Goal: Transaction & Acquisition: Purchase product/service

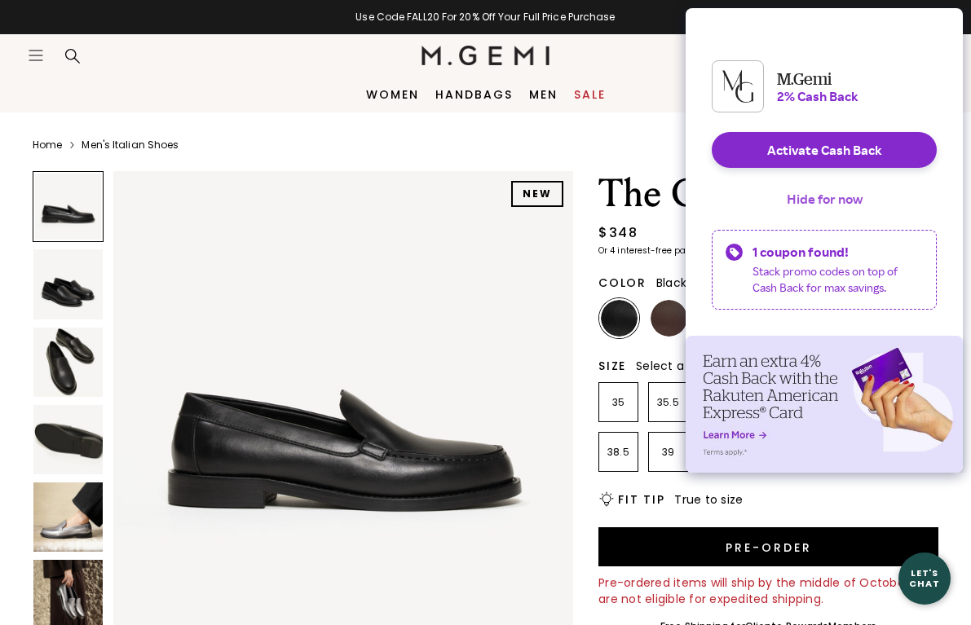
click at [810, 217] on button "Hide for now" at bounding box center [825, 199] width 102 height 36
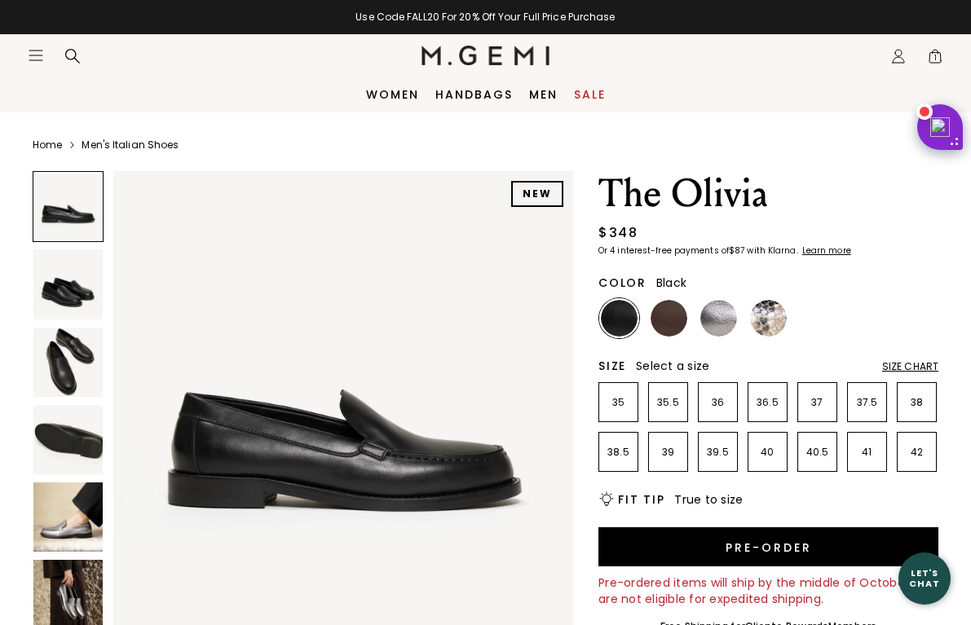
click at [76, 282] on img at bounding box center [67, 283] width 69 height 69
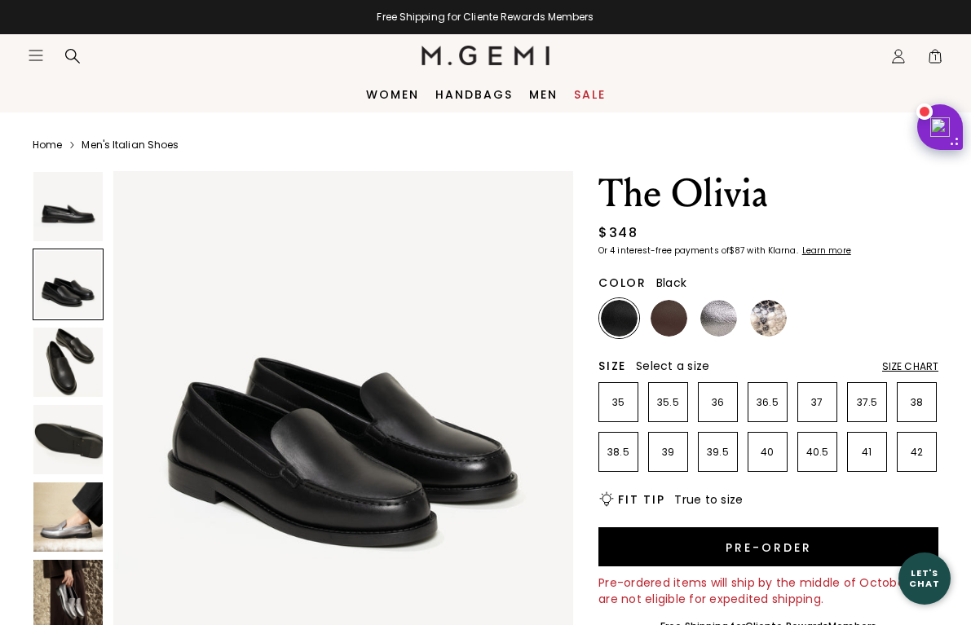
click at [81, 205] on img at bounding box center [67, 206] width 69 height 69
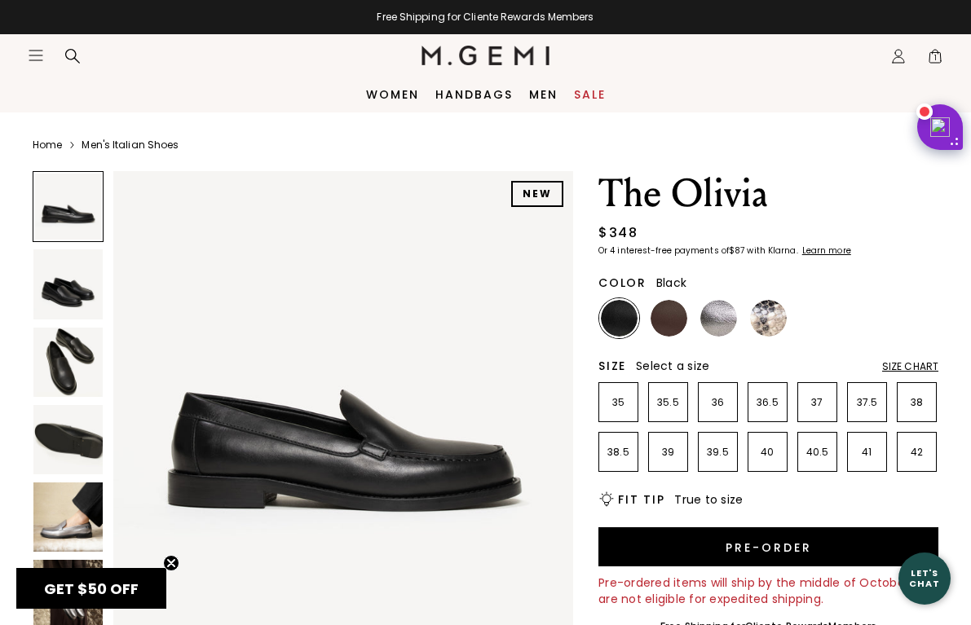
click at [102, 501] on img at bounding box center [67, 517] width 69 height 69
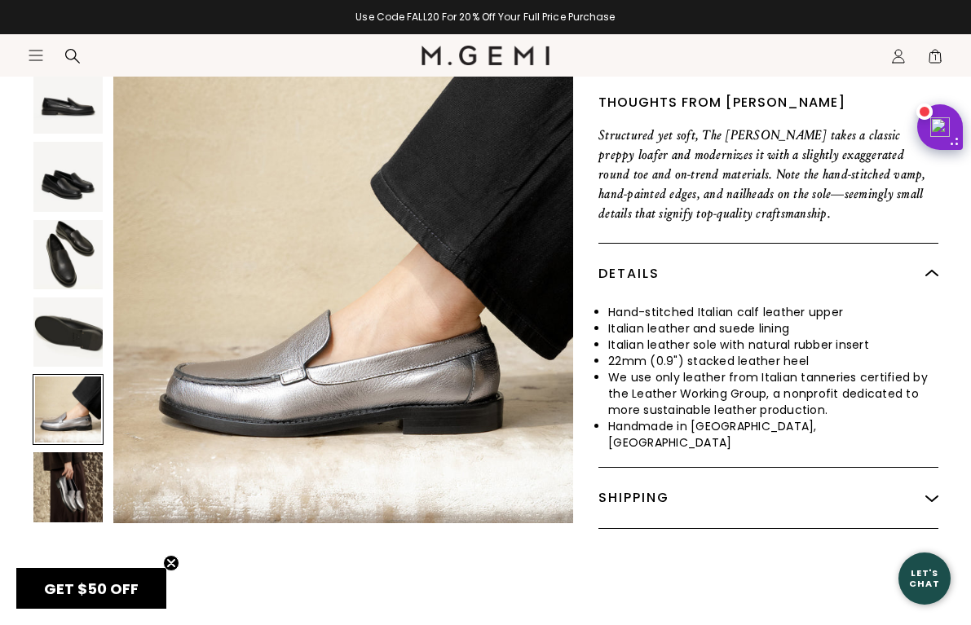
scroll to position [598, 0]
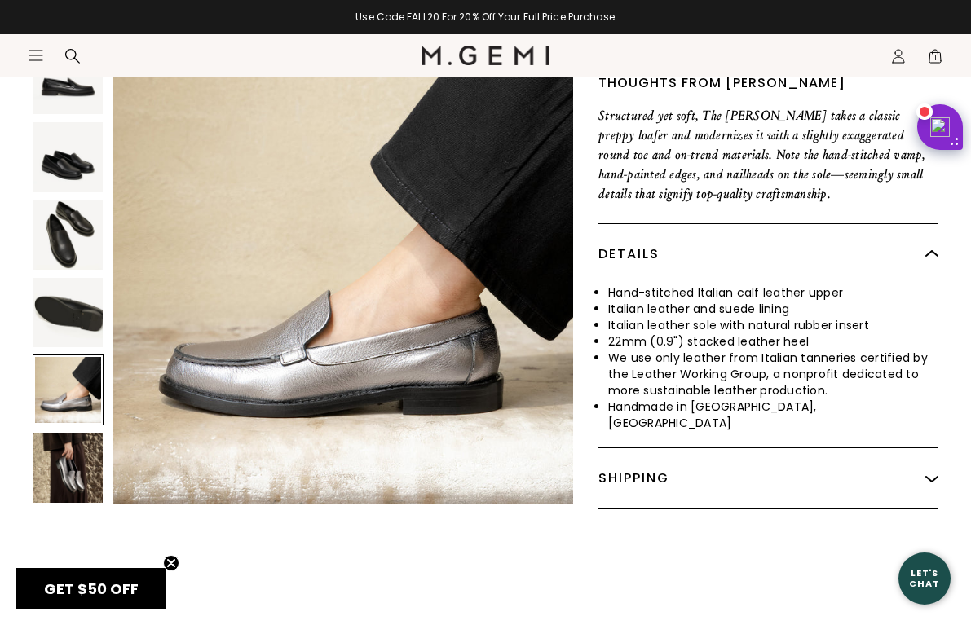
click at [51, 287] on img at bounding box center [67, 312] width 69 height 69
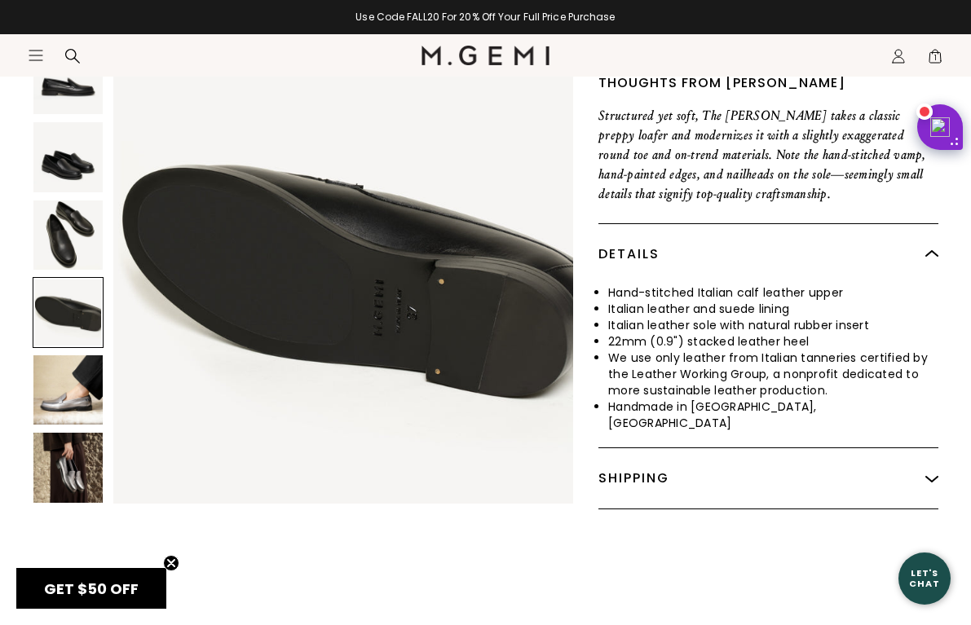
click at [62, 237] on img at bounding box center [67, 234] width 69 height 69
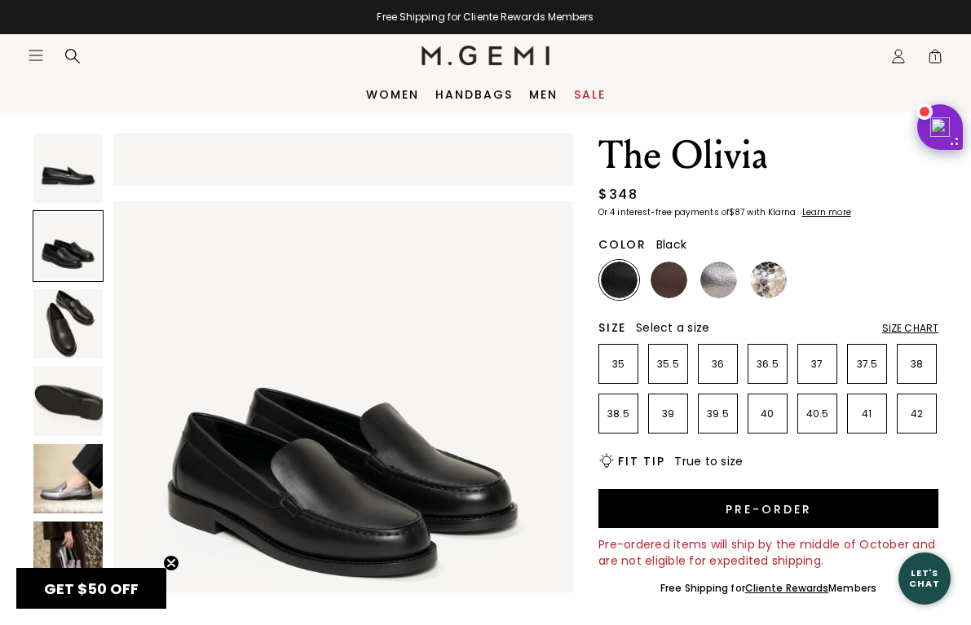
scroll to position [0, 0]
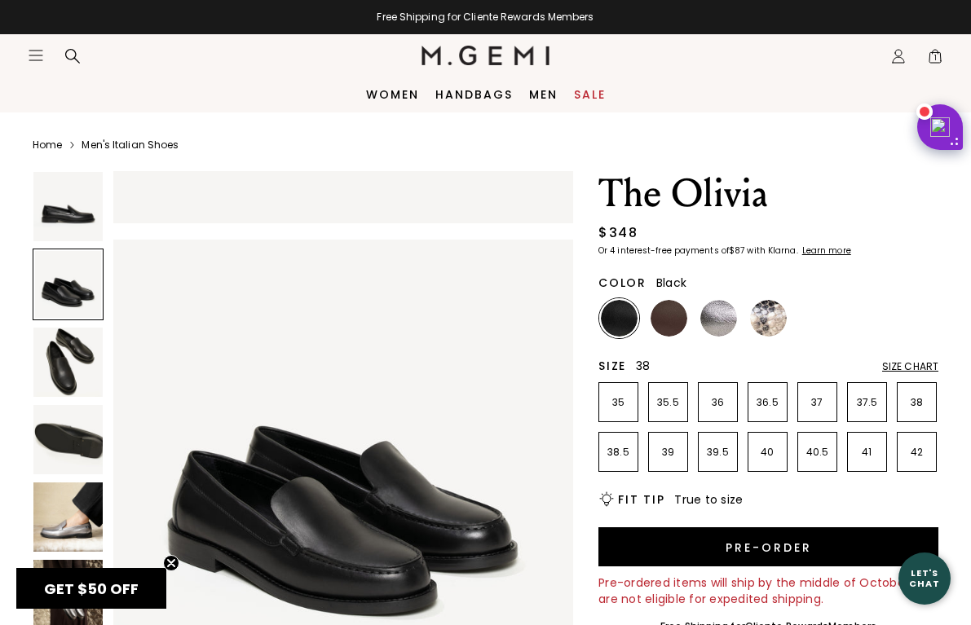
click at [920, 397] on p "38" at bounding box center [917, 402] width 38 height 13
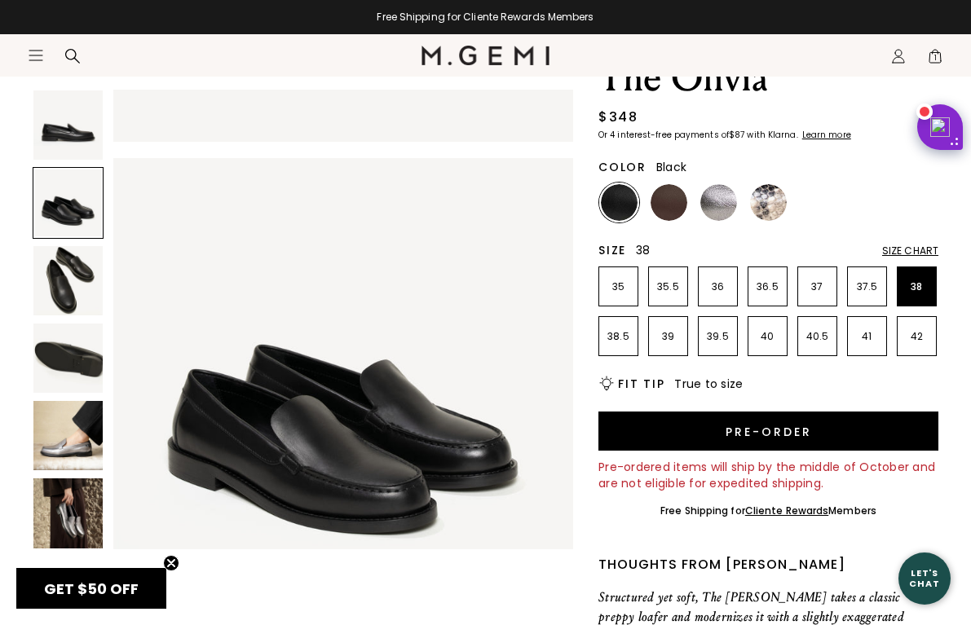
scroll to position [192, 0]
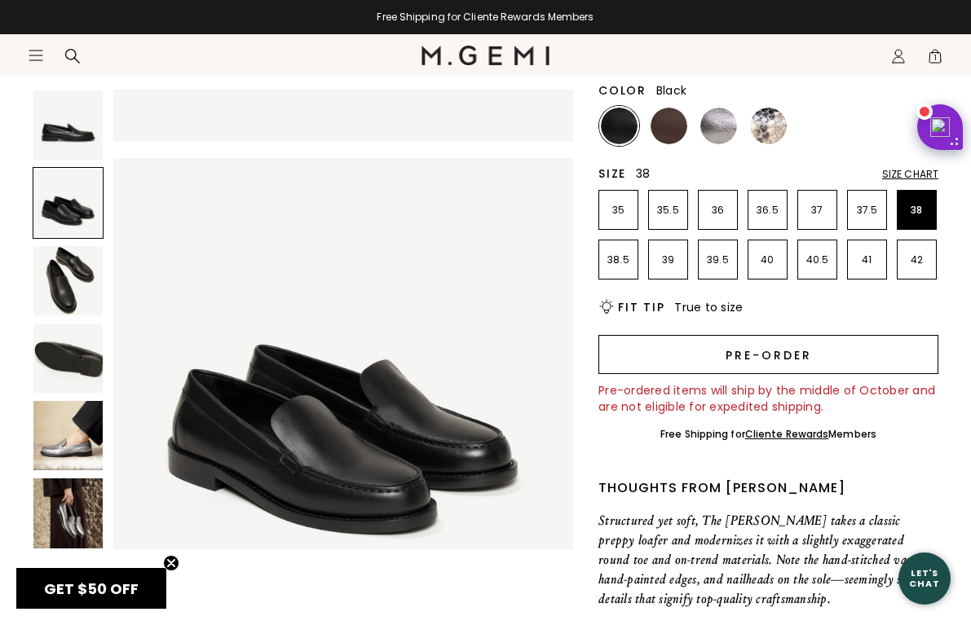
click at [764, 356] on button "Pre-order" at bounding box center [768, 354] width 340 height 39
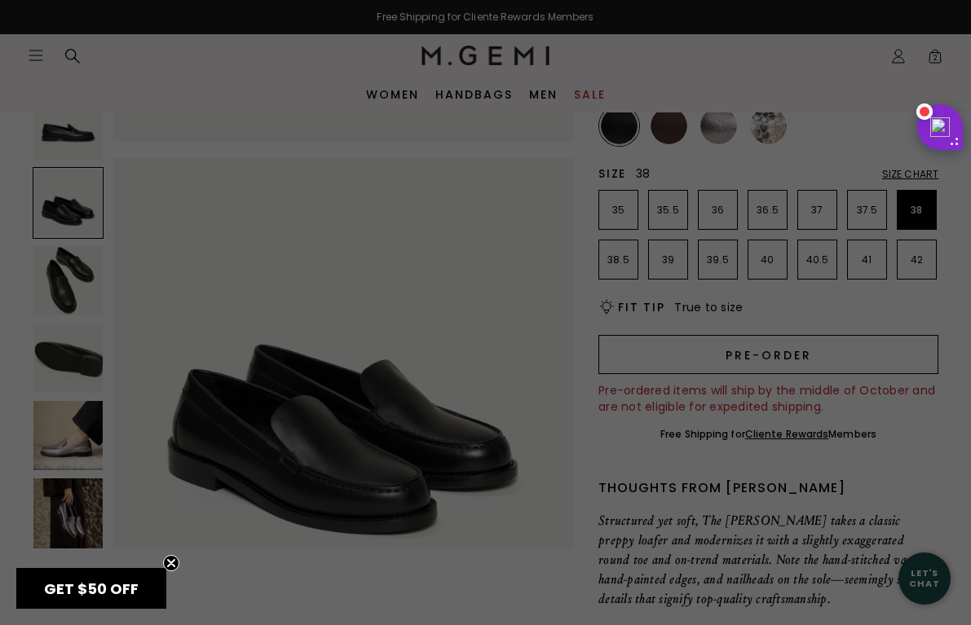
scroll to position [0, 0]
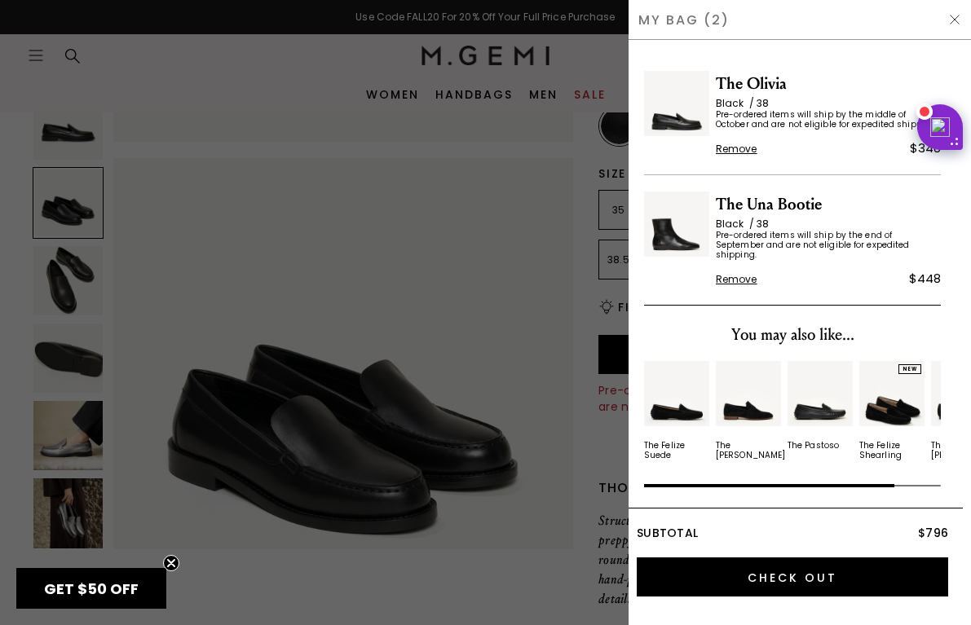
click at [578, 240] on div at bounding box center [485, 312] width 971 height 625
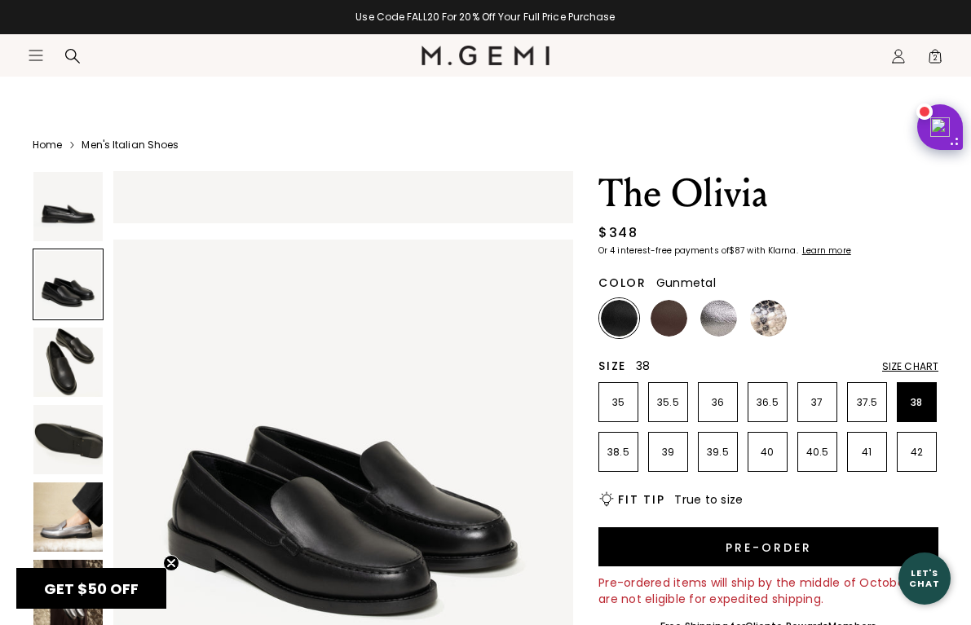
scroll to position [192, 0]
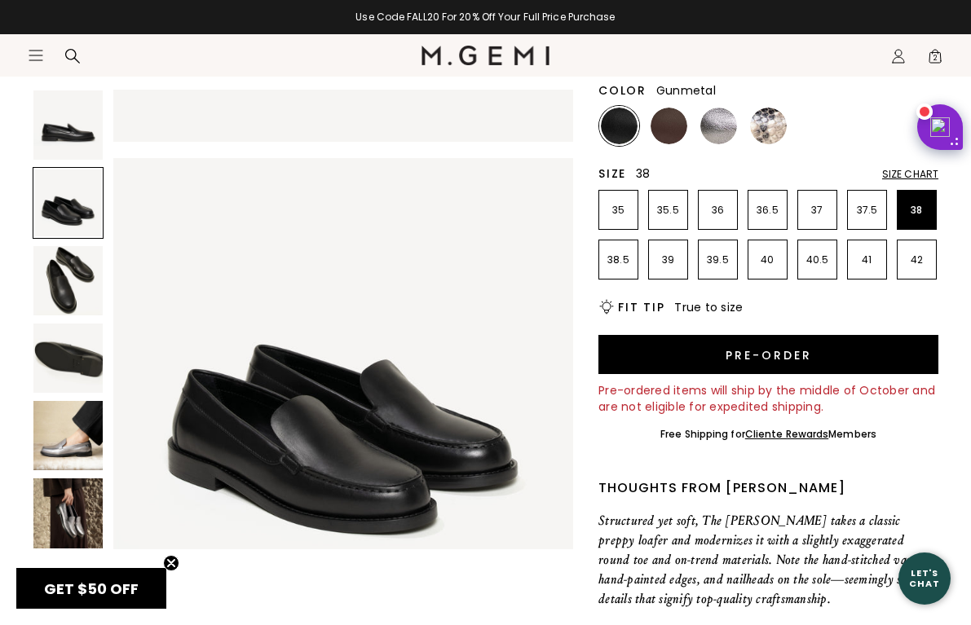
click at [734, 129] on img at bounding box center [718, 126] width 37 height 37
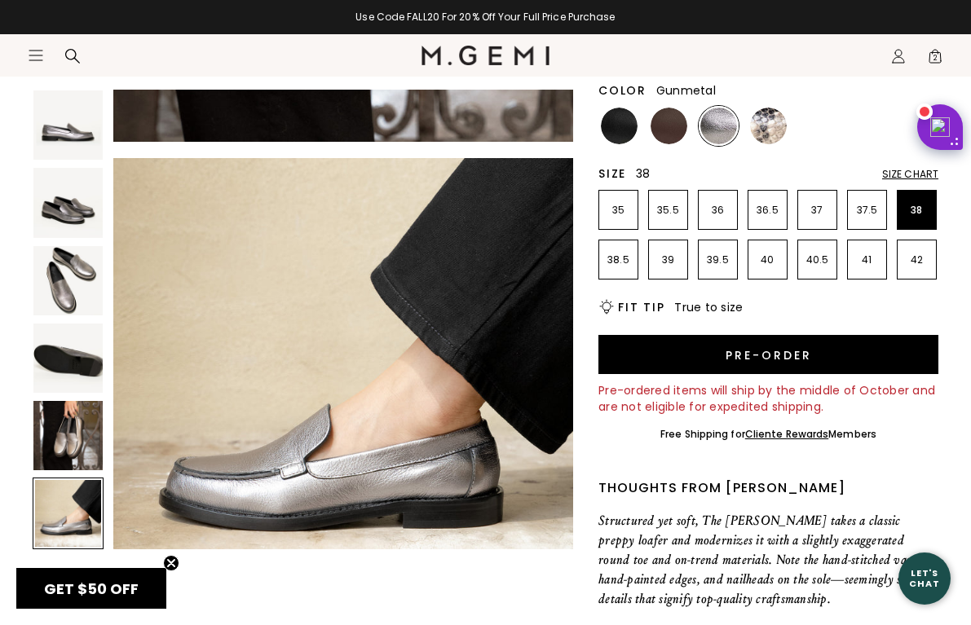
scroll to position [2396, 0]
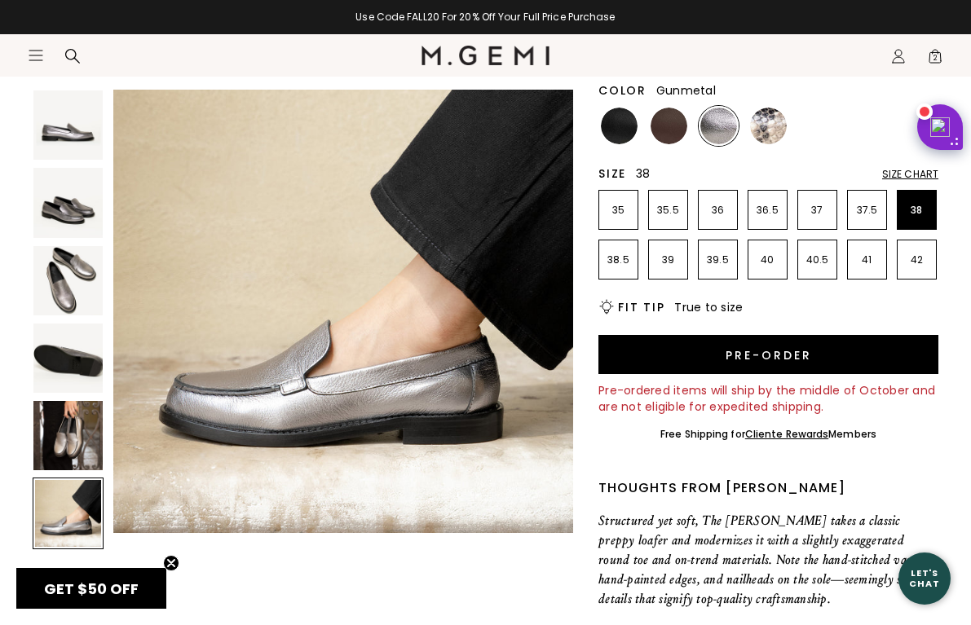
click at [937, 58] on span "2" at bounding box center [935, 59] width 16 height 16
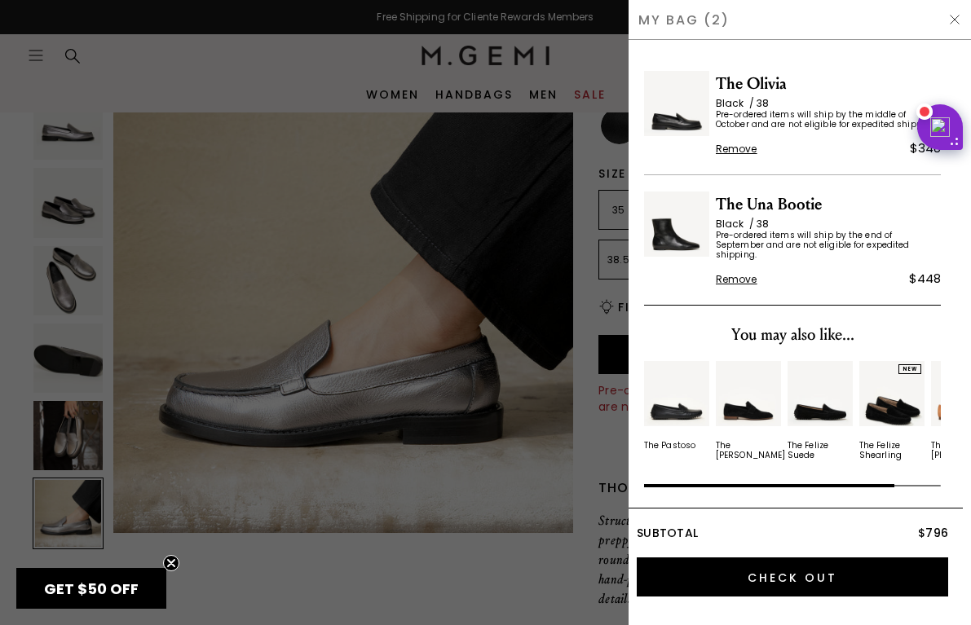
scroll to position [0, 0]
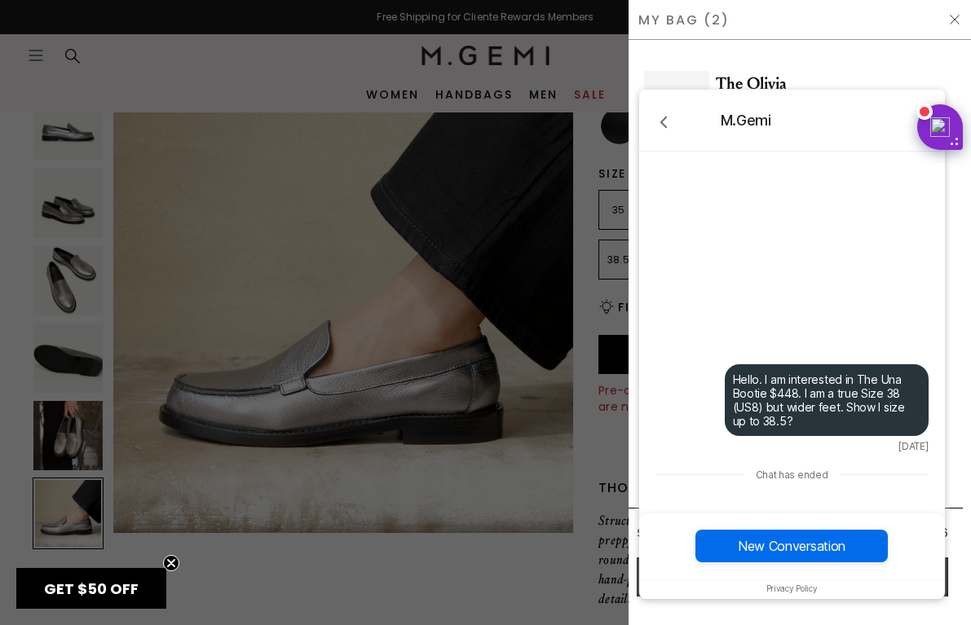
click at [937, 23] on div "My Bag (2)" at bounding box center [800, 20] width 342 height 40
click at [884, 73] on span "The Olivia" at bounding box center [828, 84] width 225 height 26
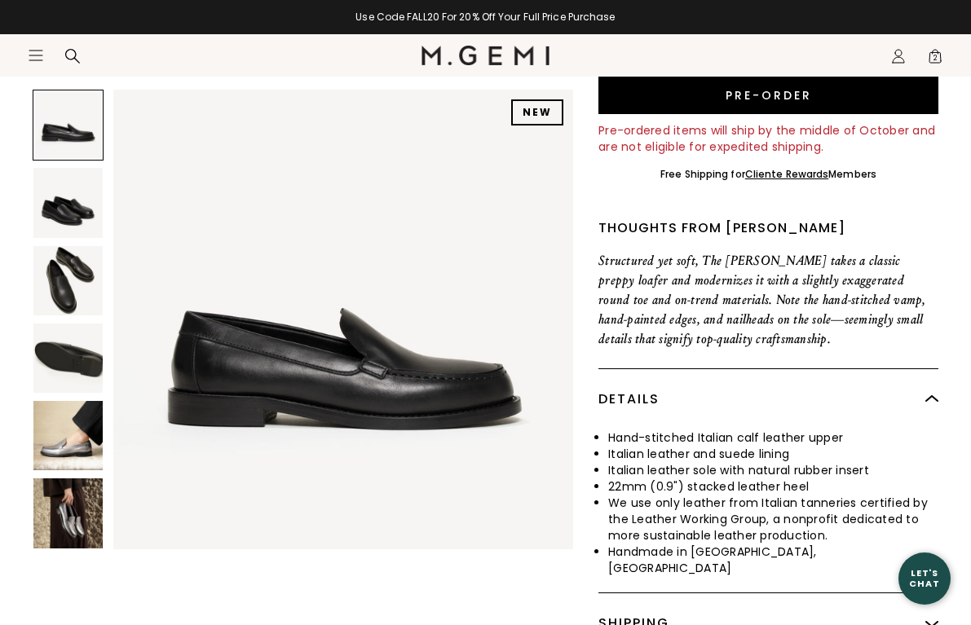
scroll to position [522, 0]
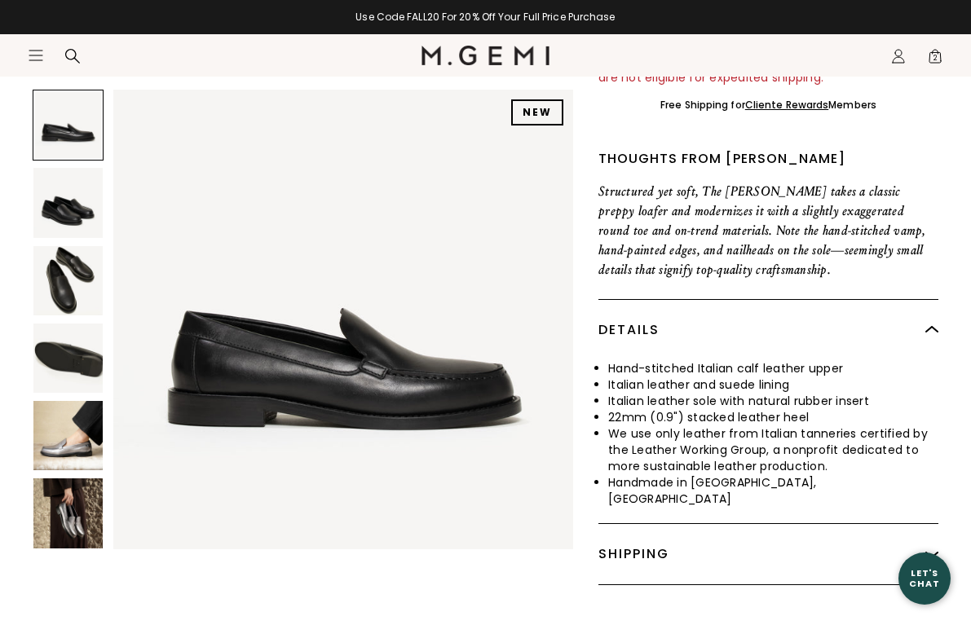
click at [940, 51] on span "2" at bounding box center [935, 59] width 16 height 16
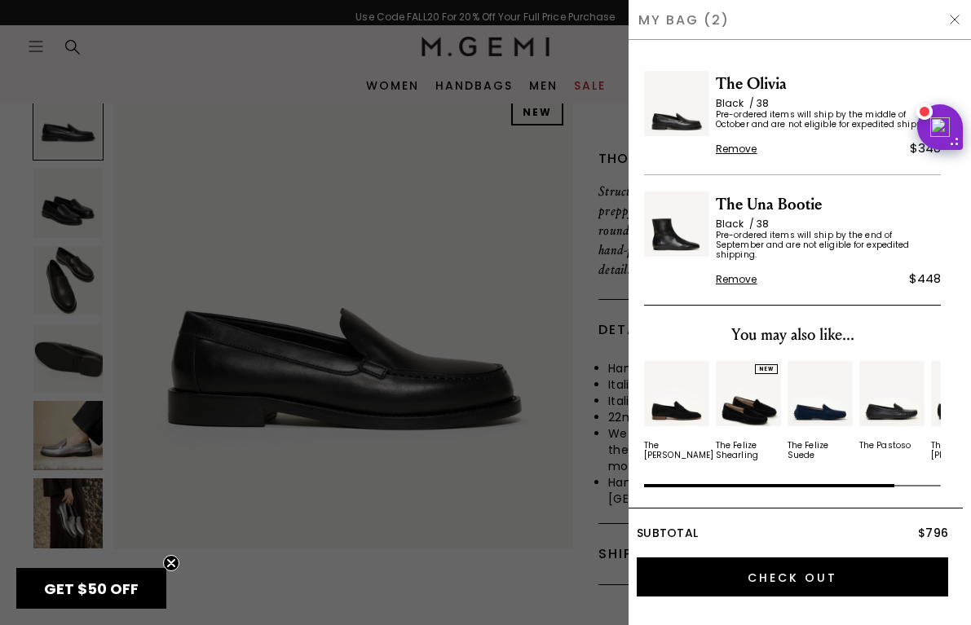
scroll to position [0, 0]
